Goal: Complete application form

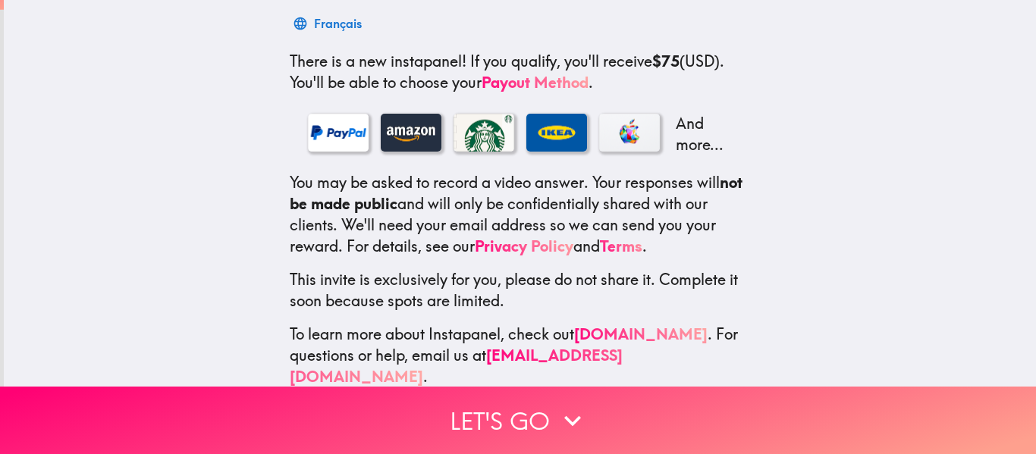
scroll to position [265, 0]
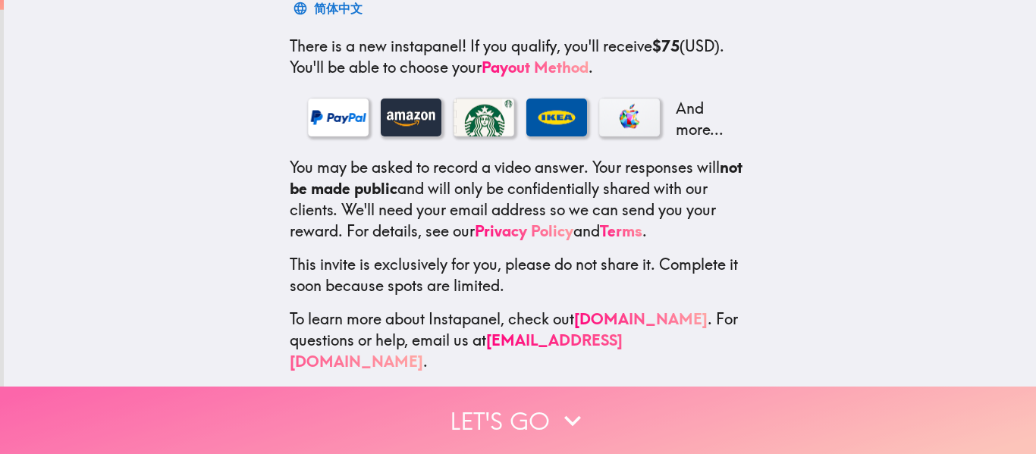
click at [533, 401] on button "Let's go" at bounding box center [518, 421] width 1036 height 68
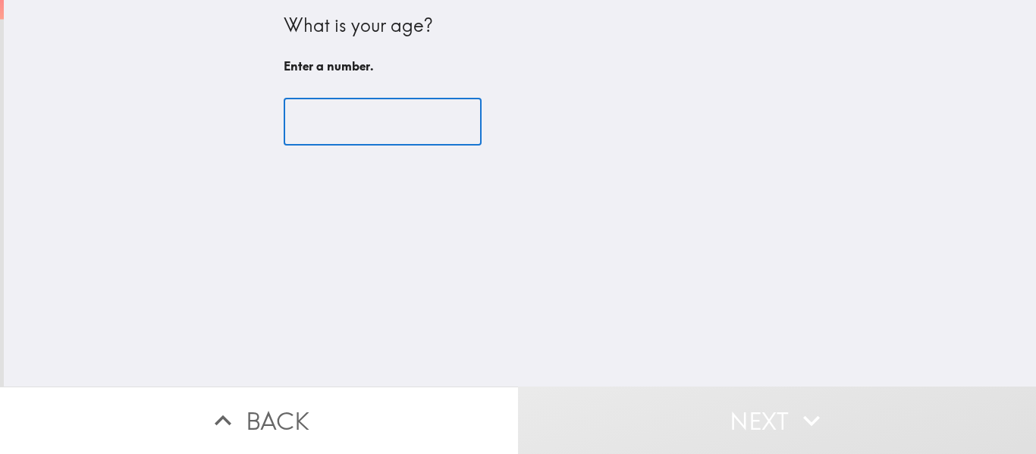
click at [341, 138] on input "number" at bounding box center [383, 122] width 198 height 47
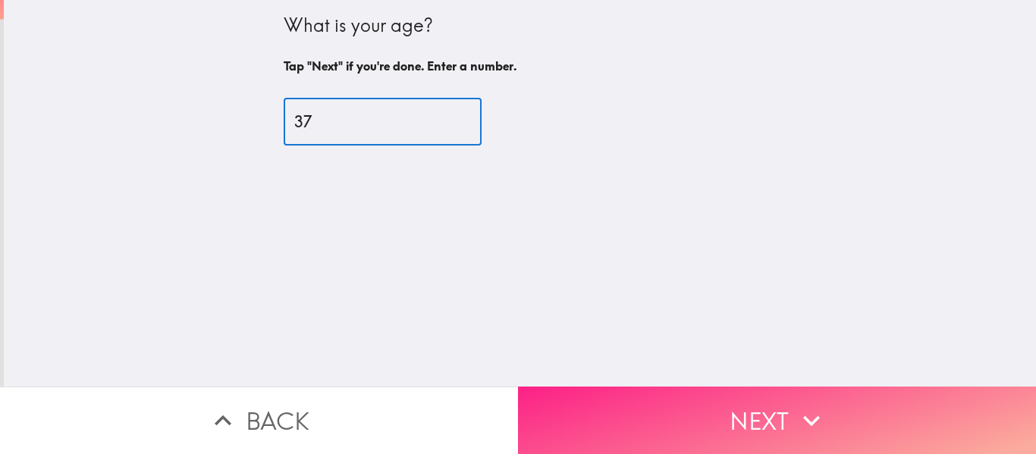
type input "37"
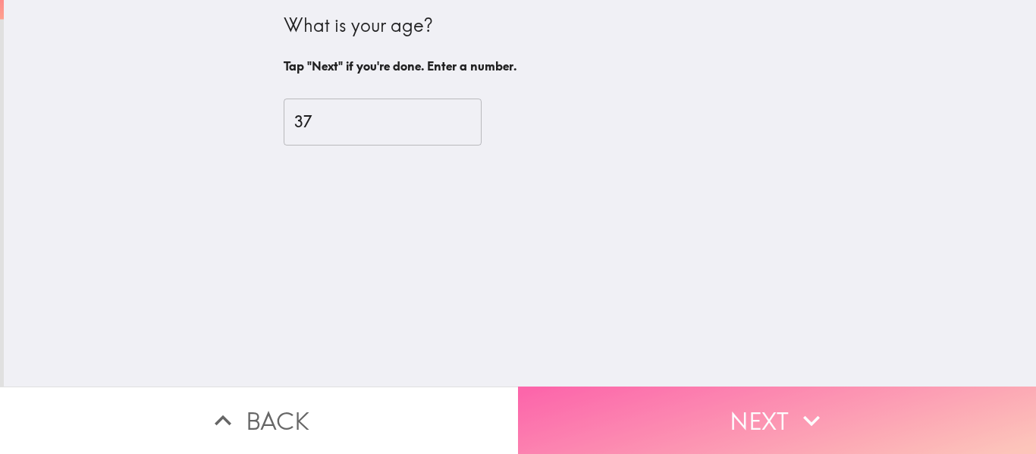
click at [767, 429] on button "Next" at bounding box center [777, 421] width 518 height 68
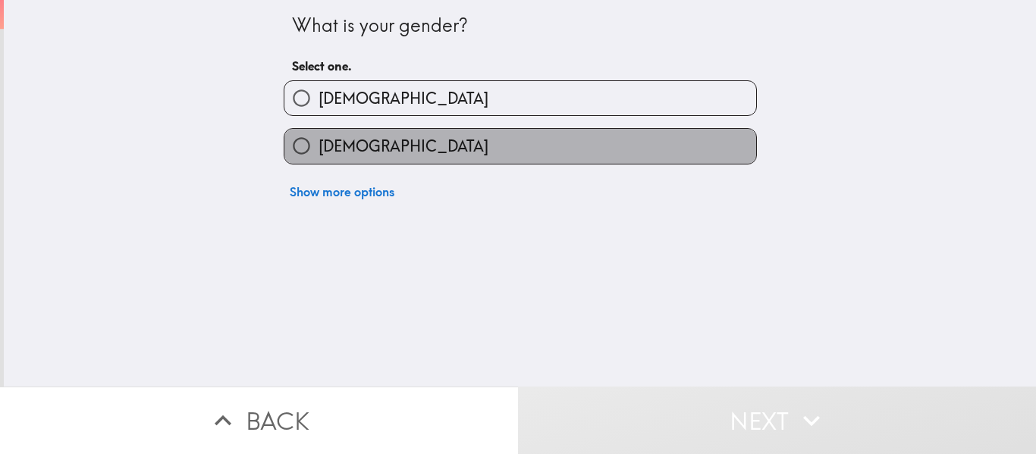
click at [364, 149] on label "[DEMOGRAPHIC_DATA]" at bounding box center [520, 146] width 472 height 34
click at [319, 149] on input "[DEMOGRAPHIC_DATA]" at bounding box center [301, 146] width 34 height 34
radio input "true"
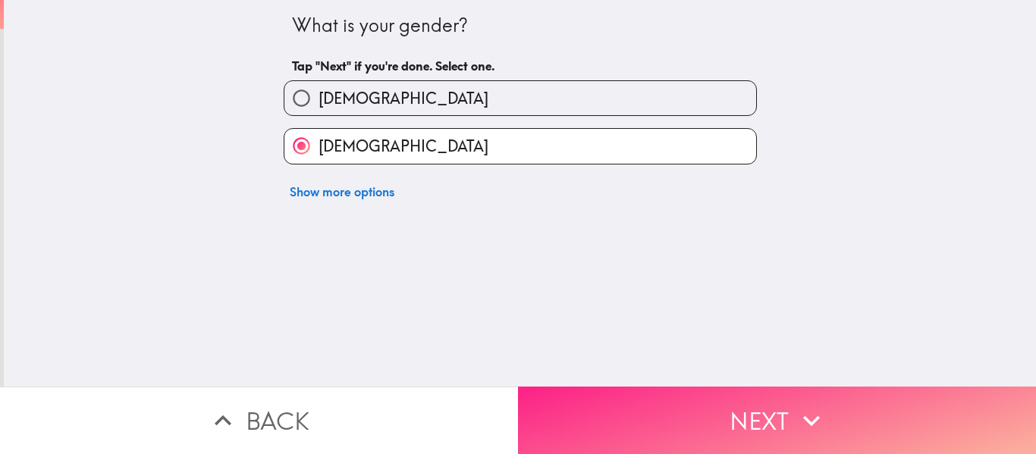
click at [707, 410] on button "Next" at bounding box center [777, 421] width 518 height 68
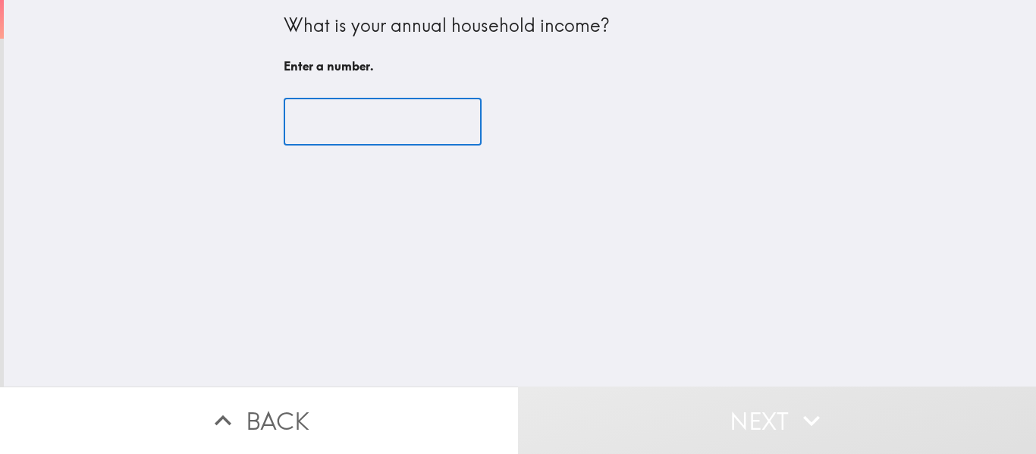
click at [309, 132] on input "number" at bounding box center [383, 122] width 198 height 47
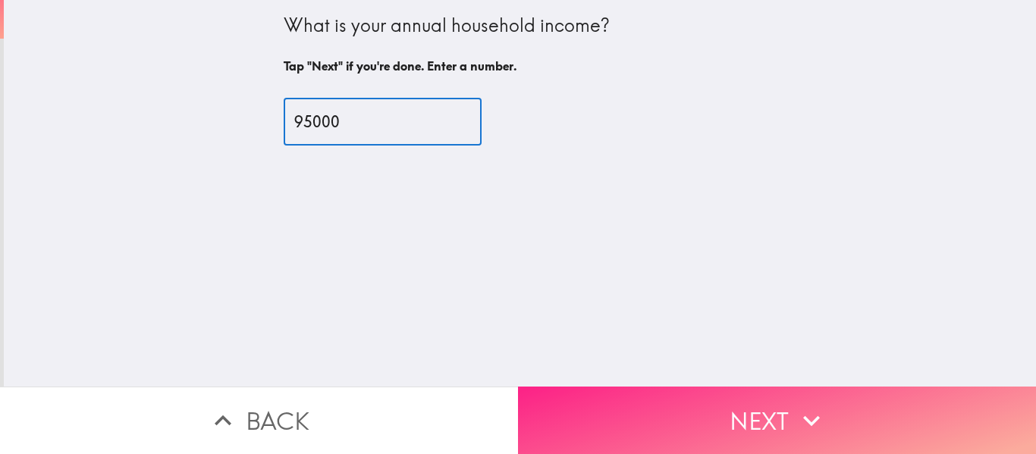
type input "95000"
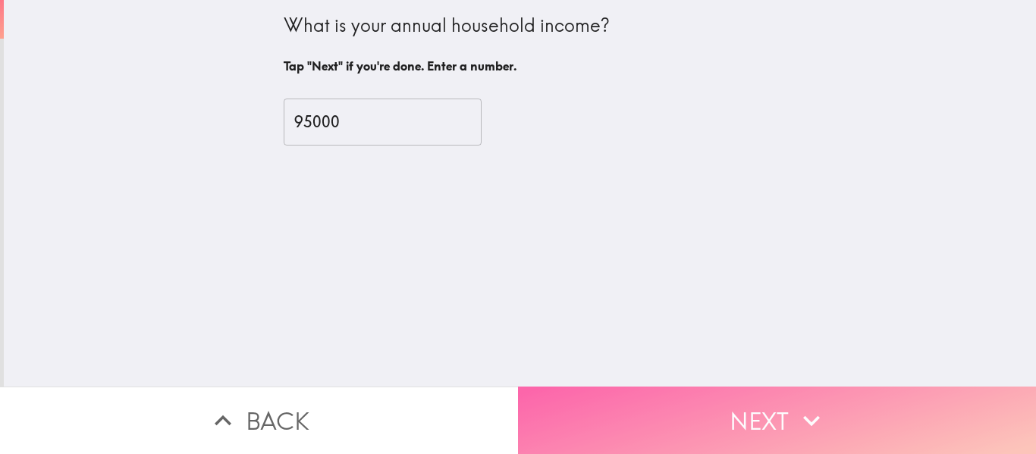
click at [573, 405] on button "Next" at bounding box center [777, 421] width 518 height 68
